Goal: Task Accomplishment & Management: Use online tool/utility

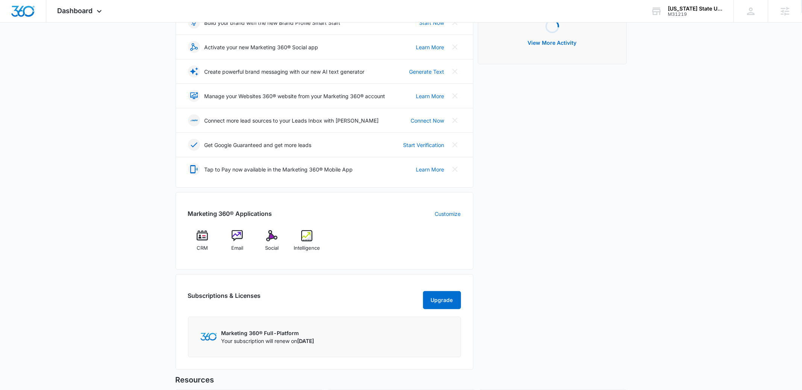
scroll to position [188, 0]
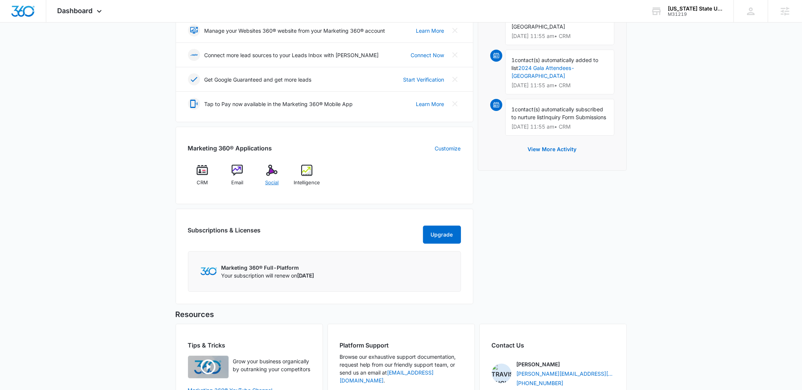
click at [274, 173] on img at bounding box center [271, 170] width 11 height 11
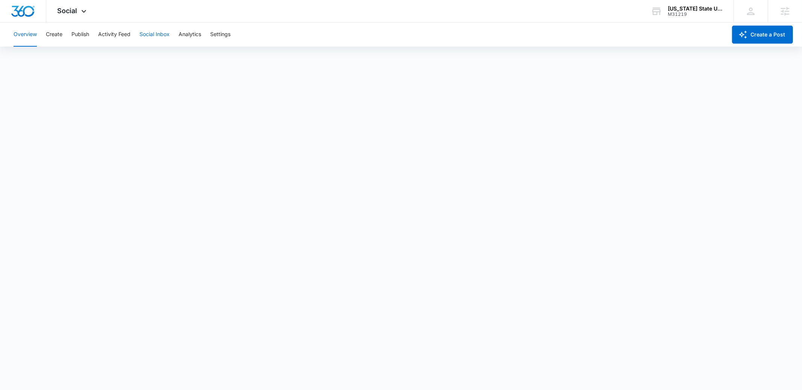
click at [161, 27] on button "Social Inbox" at bounding box center [154, 35] width 30 height 24
click at [196, 34] on button "Analytics" at bounding box center [190, 35] width 23 height 24
click at [78, 38] on button "Publish" at bounding box center [80, 35] width 18 height 24
click at [195, 33] on button "Analytics" at bounding box center [190, 35] width 23 height 24
click at [76, 32] on button "Publish" at bounding box center [80, 35] width 18 height 24
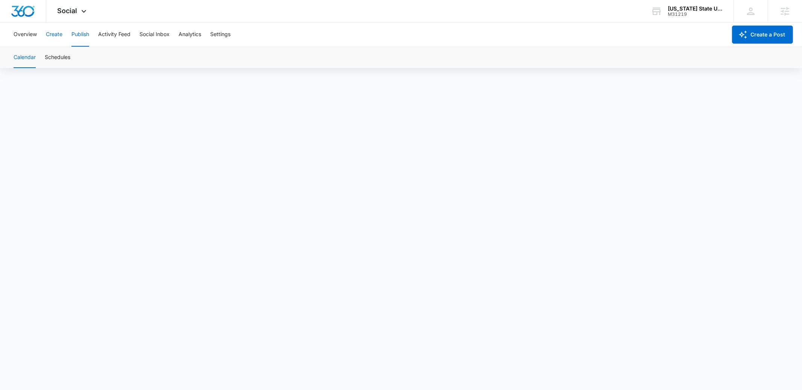
click at [50, 38] on button "Create" at bounding box center [54, 35] width 17 height 24
